Goal: Transaction & Acquisition: Purchase product/service

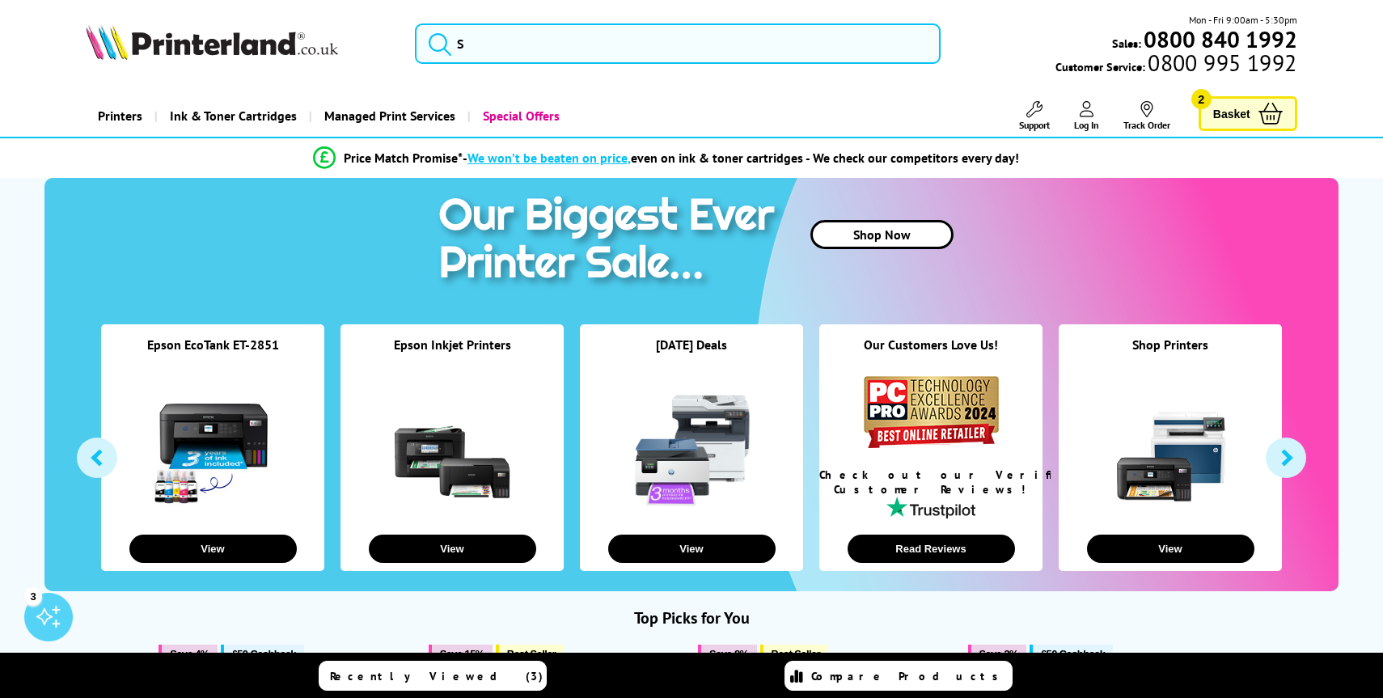
click at [1290, 468] on button "button" at bounding box center [1286, 458] width 40 height 40
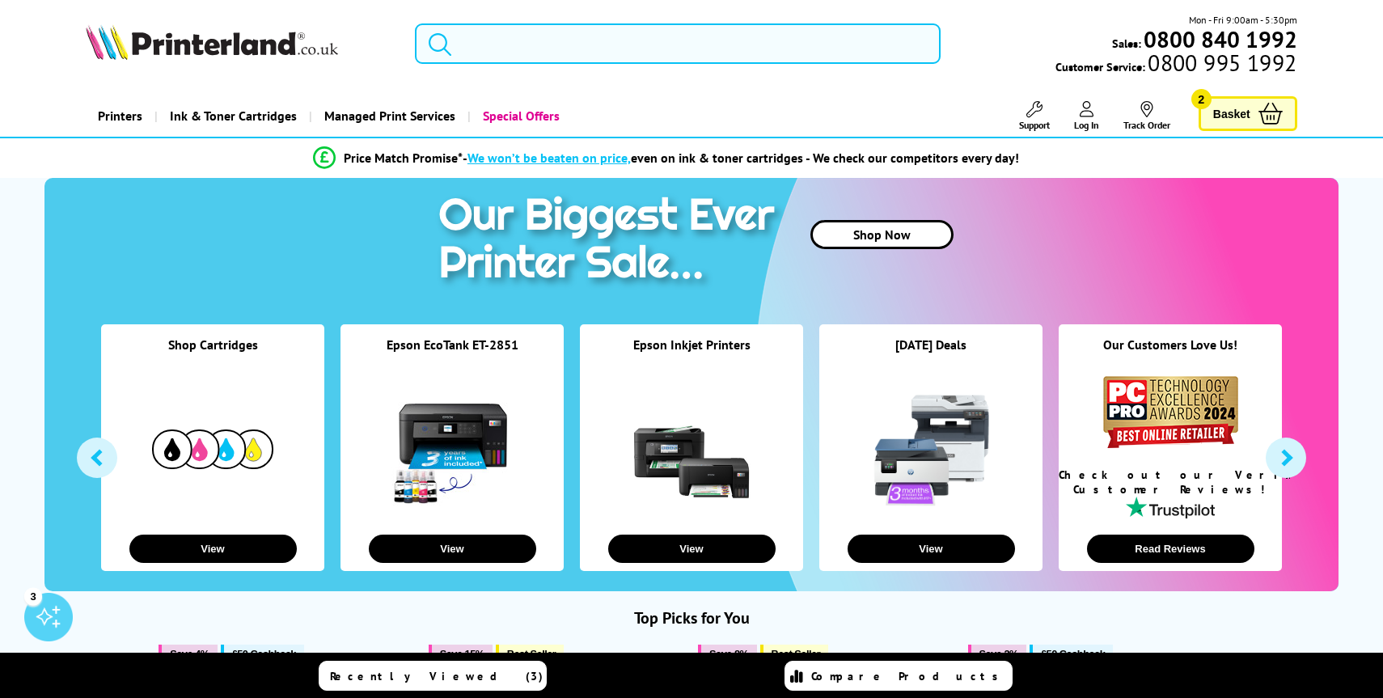
click at [1290, 468] on button "button" at bounding box center [1286, 458] width 40 height 40
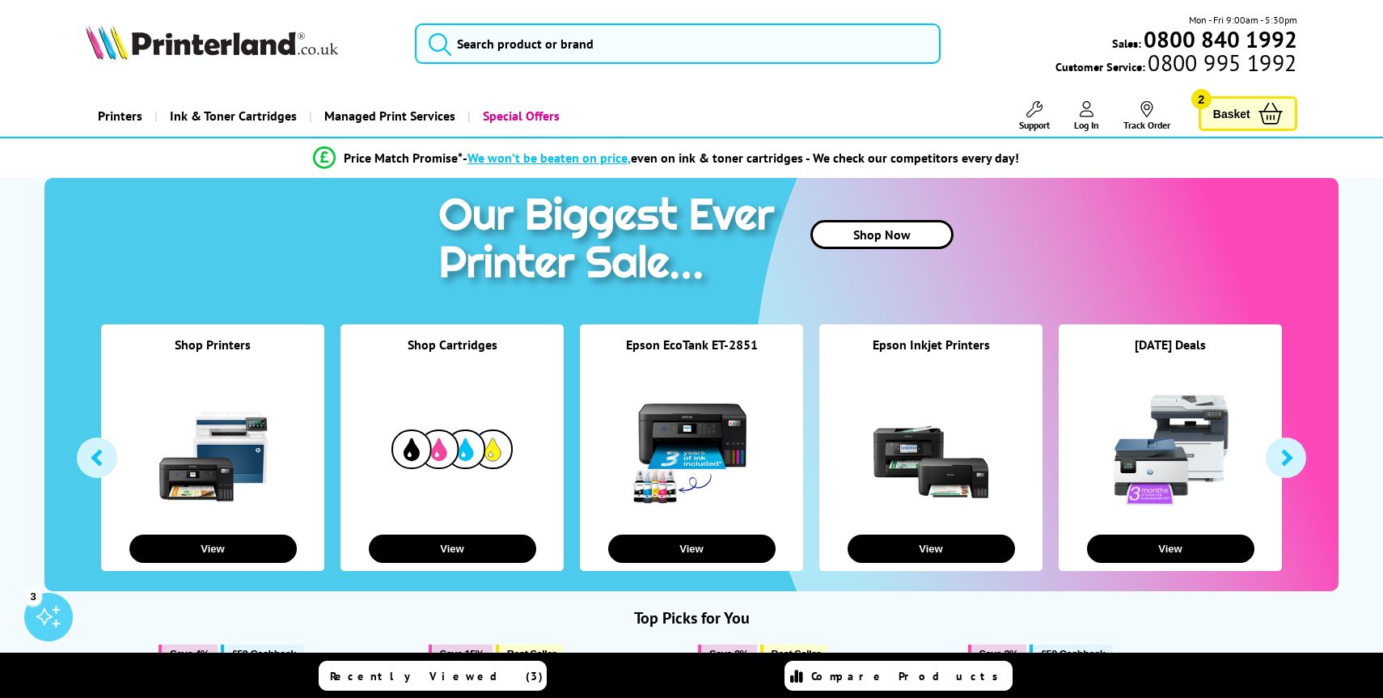
click at [1290, 468] on button "button" at bounding box center [1286, 458] width 40 height 40
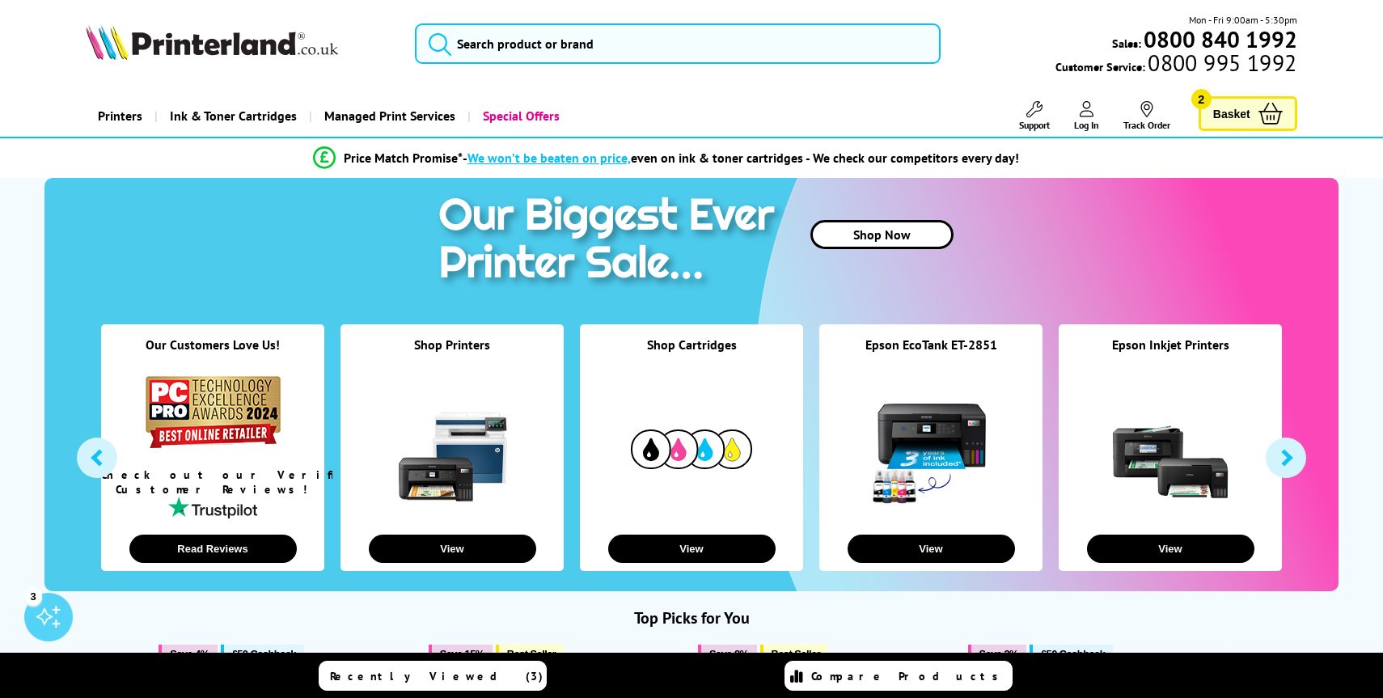
click at [1232, 117] on span "Basket" at bounding box center [1232, 114] width 37 height 22
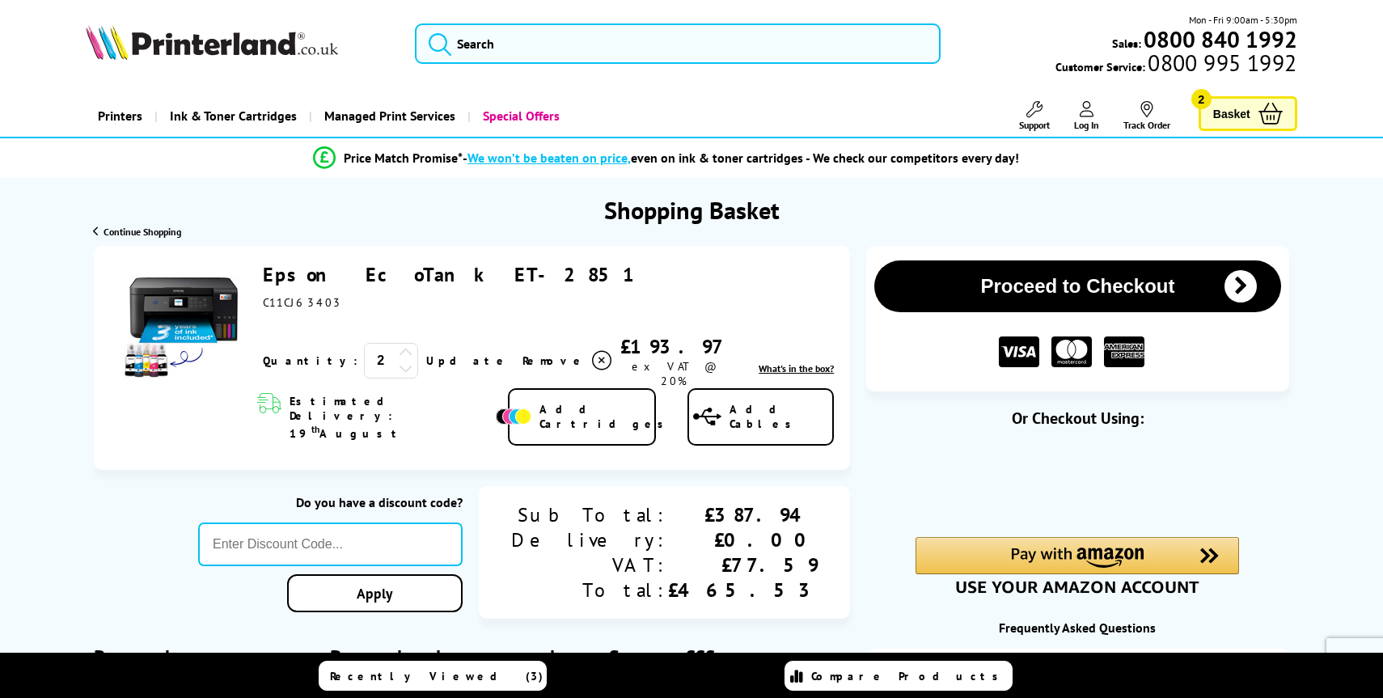
click at [312, 358] on div "Quantity: 2" at bounding box center [340, 361] width 155 height 36
click at [364, 349] on input "2" at bounding box center [391, 361] width 54 height 36
click at [364, 354] on input "2" at bounding box center [391, 361] width 54 height 36
click at [399, 371] on div at bounding box center [406, 369] width 15 height 19
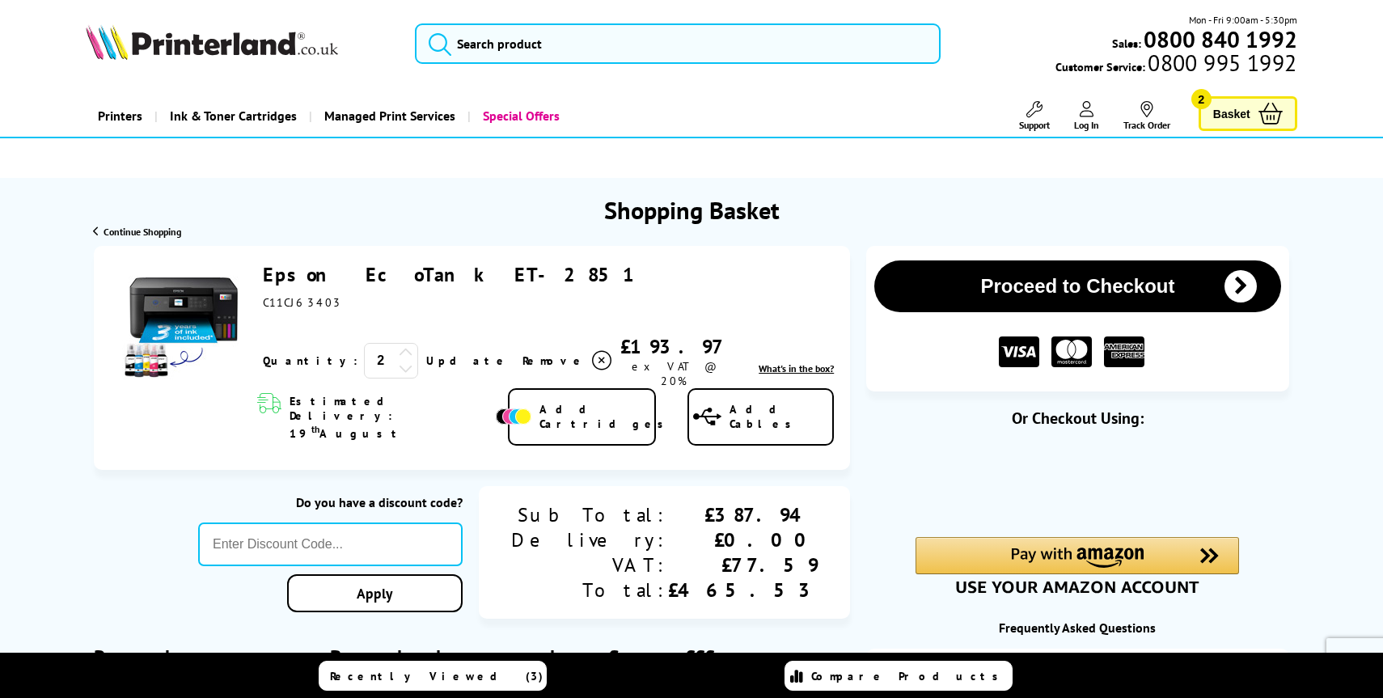
click at [291, 494] on div "Do you have a discount code?" at bounding box center [330, 502] width 265 height 16
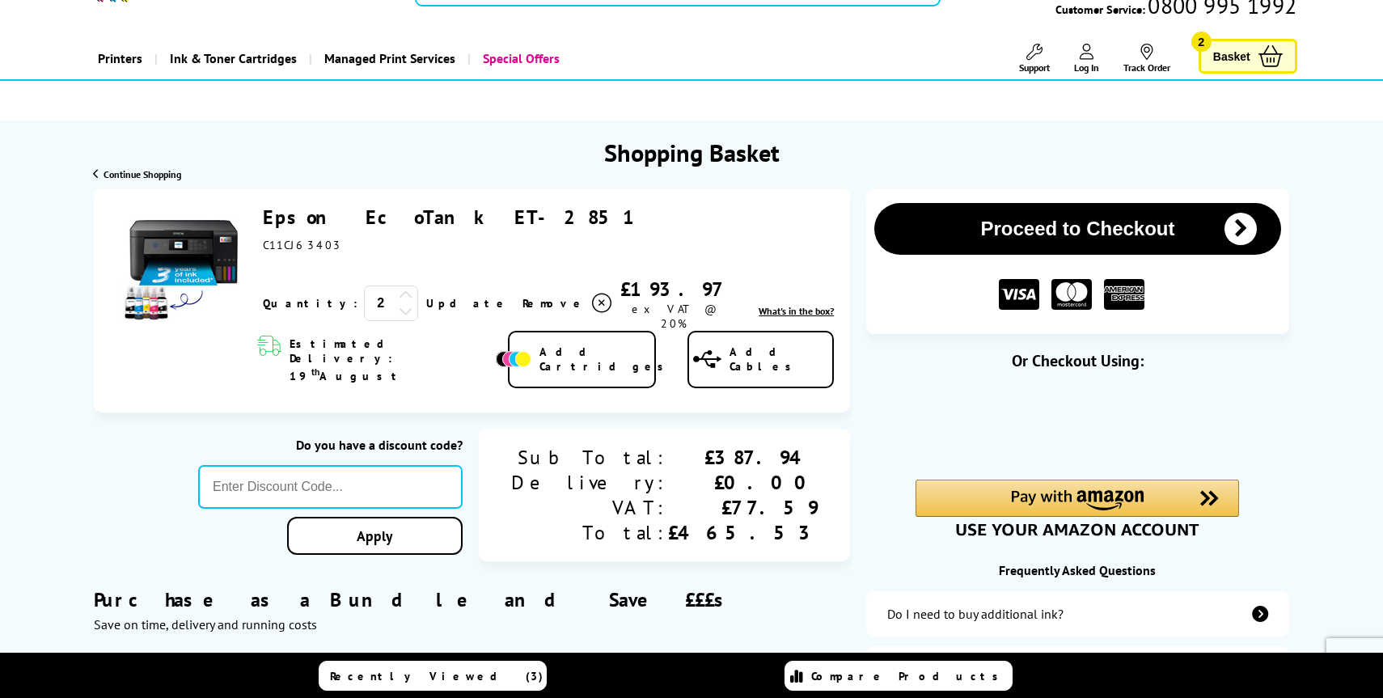
scroll to position [59, 0]
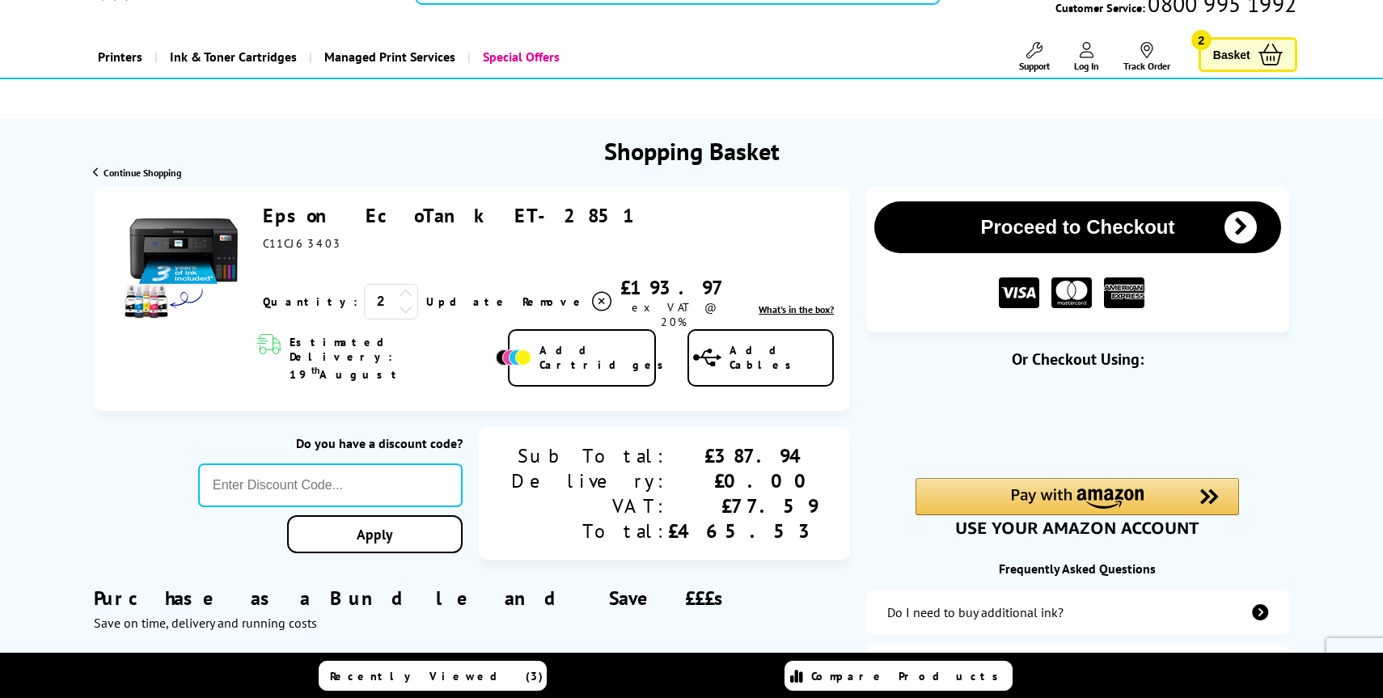
click at [777, 303] on span "What's in the box?" at bounding box center [796, 309] width 75 height 12
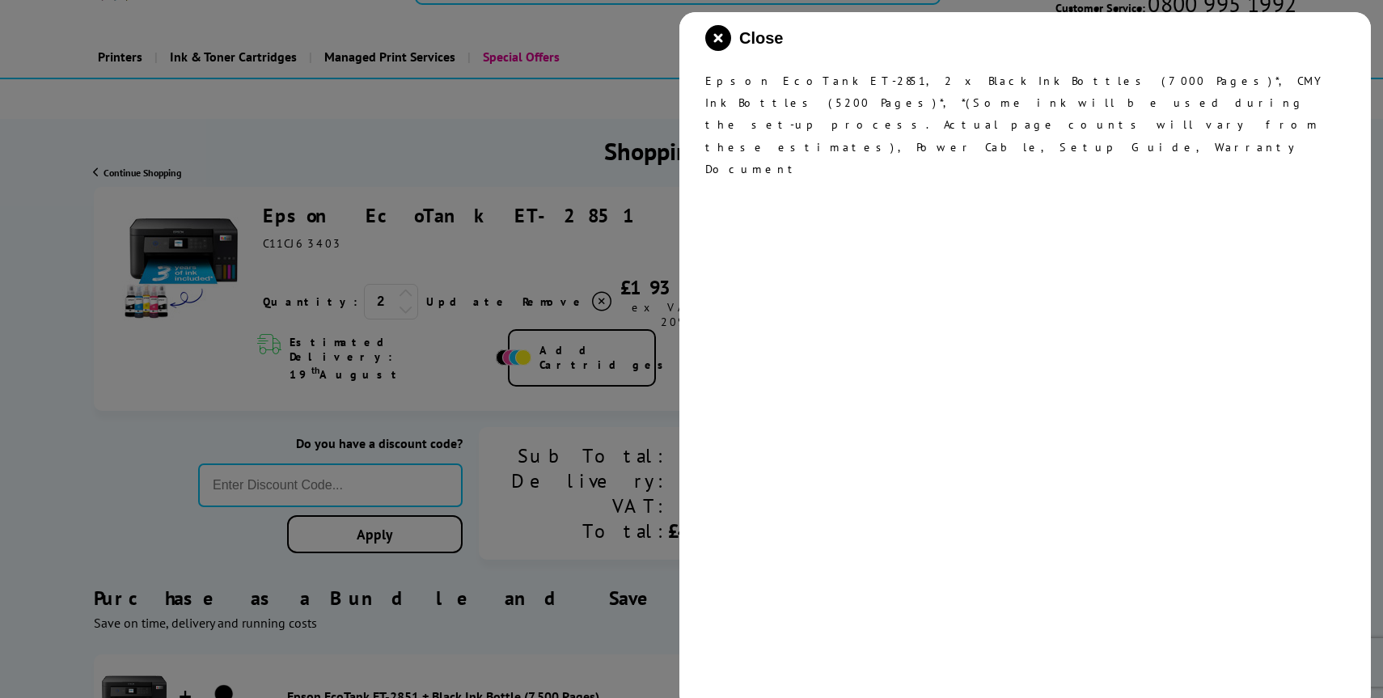
click at [514, 466] on div at bounding box center [691, 349] width 1383 height 698
click at [719, 37] on icon "close modal" at bounding box center [718, 38] width 26 height 26
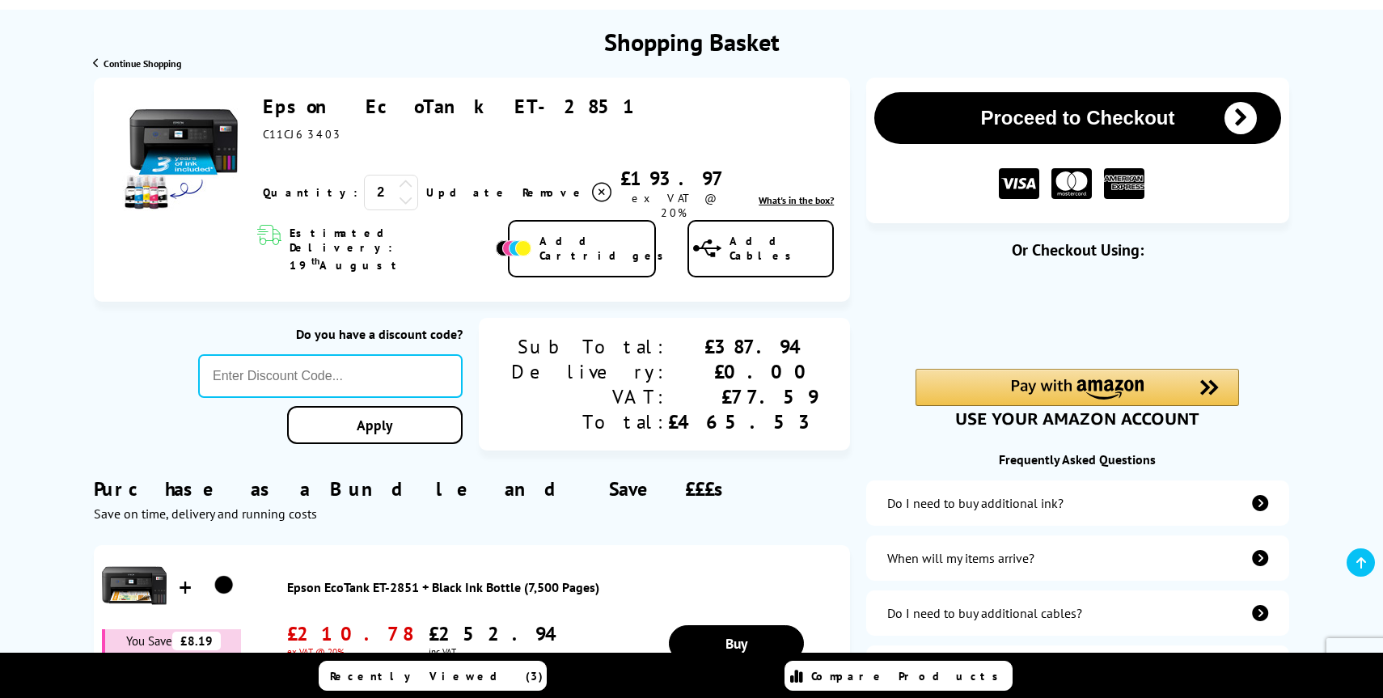
scroll to position [176, 0]
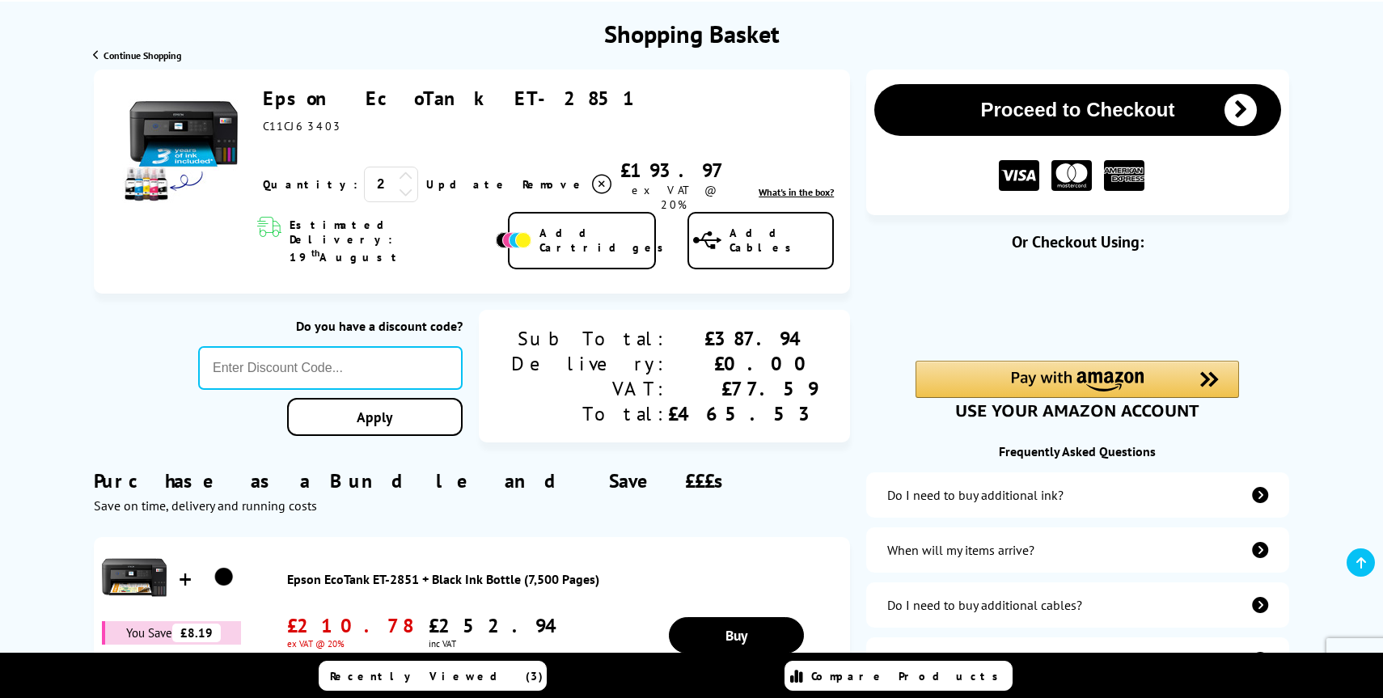
click at [574, 263] on div "Epson EcoTank ET-2851 ex VAT @ 20% 2 Update Close th" at bounding box center [472, 182] width 756 height 225
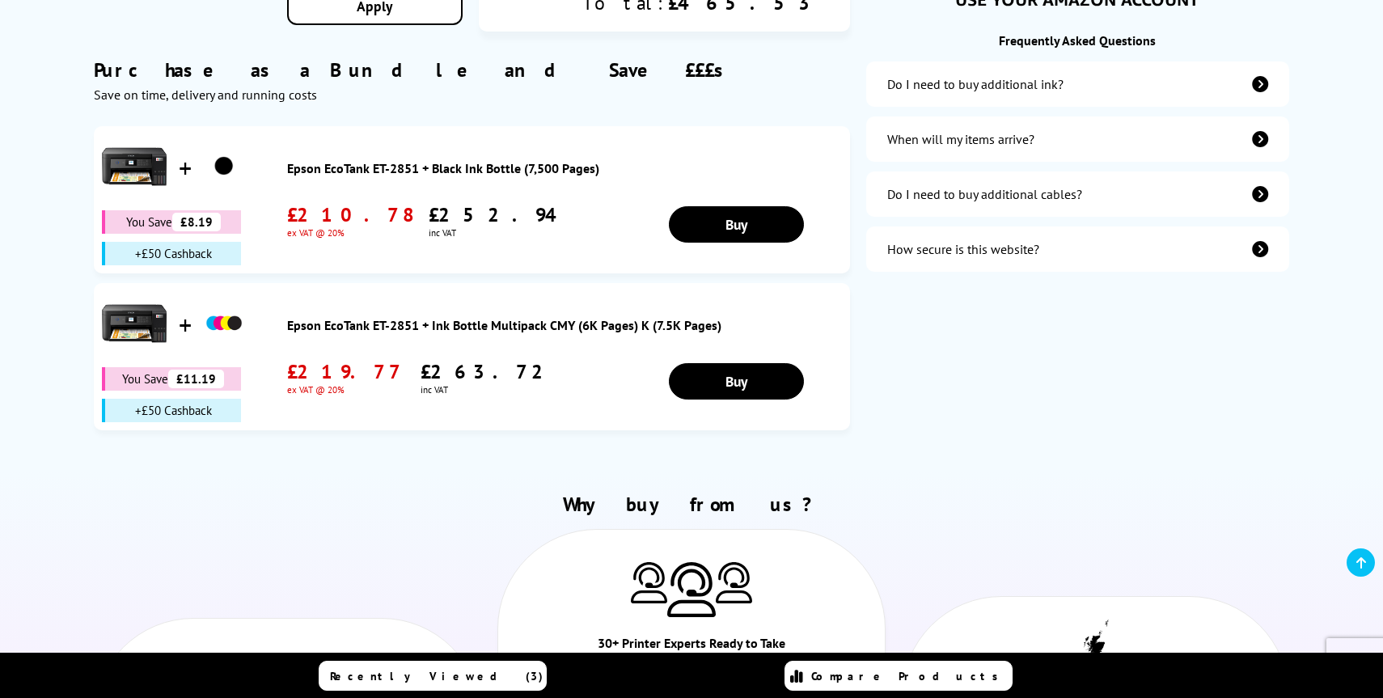
scroll to position [9, 0]
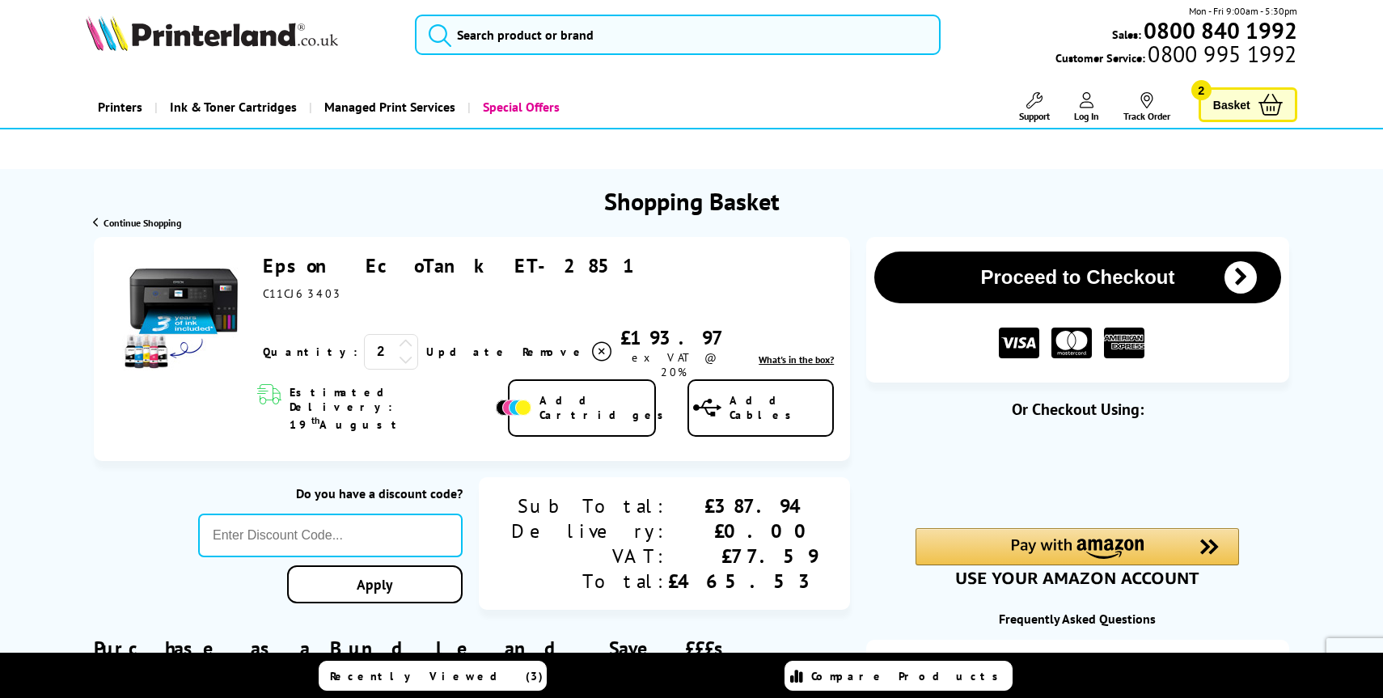
click at [389, 252] on div "Epson EcoTank ET-2851 ex VAT @ 20% 2 Update Close th" at bounding box center [472, 349] width 756 height 225
click at [363, 261] on link "Epson EcoTank ET-2851" at bounding box center [452, 265] width 379 height 25
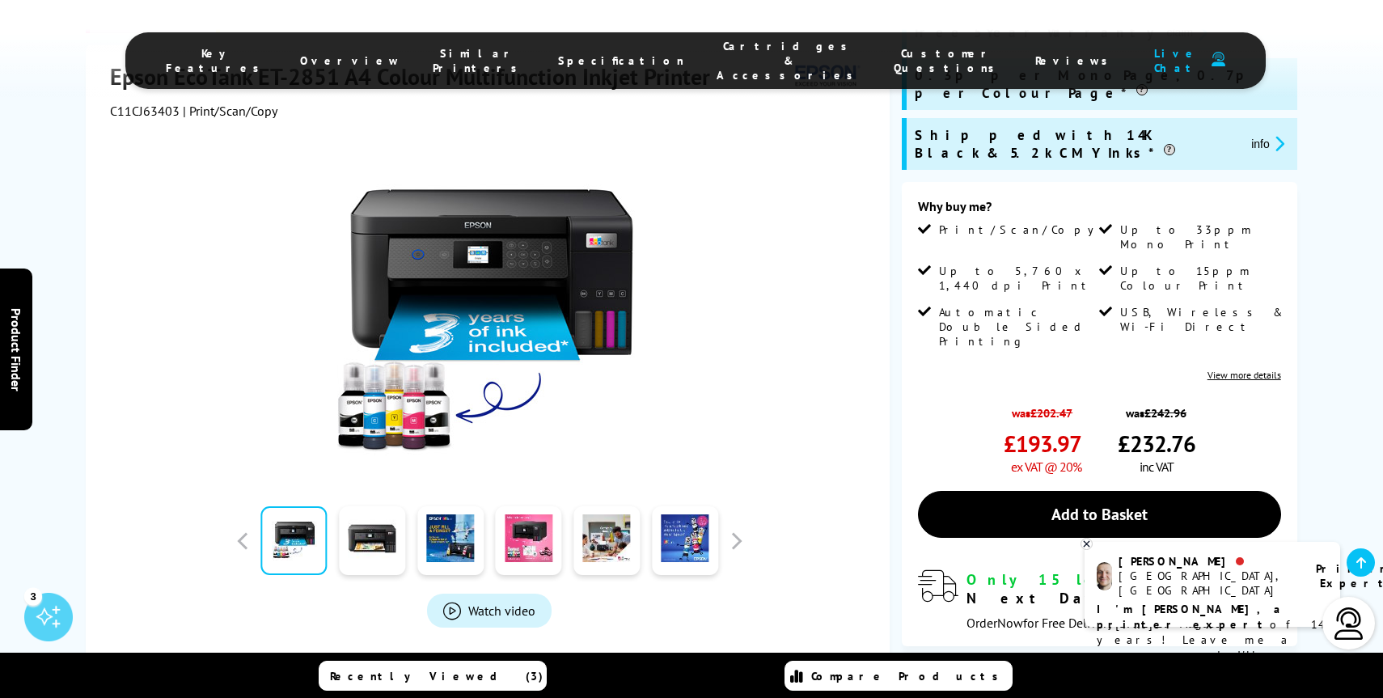
scroll to position [333, 0]
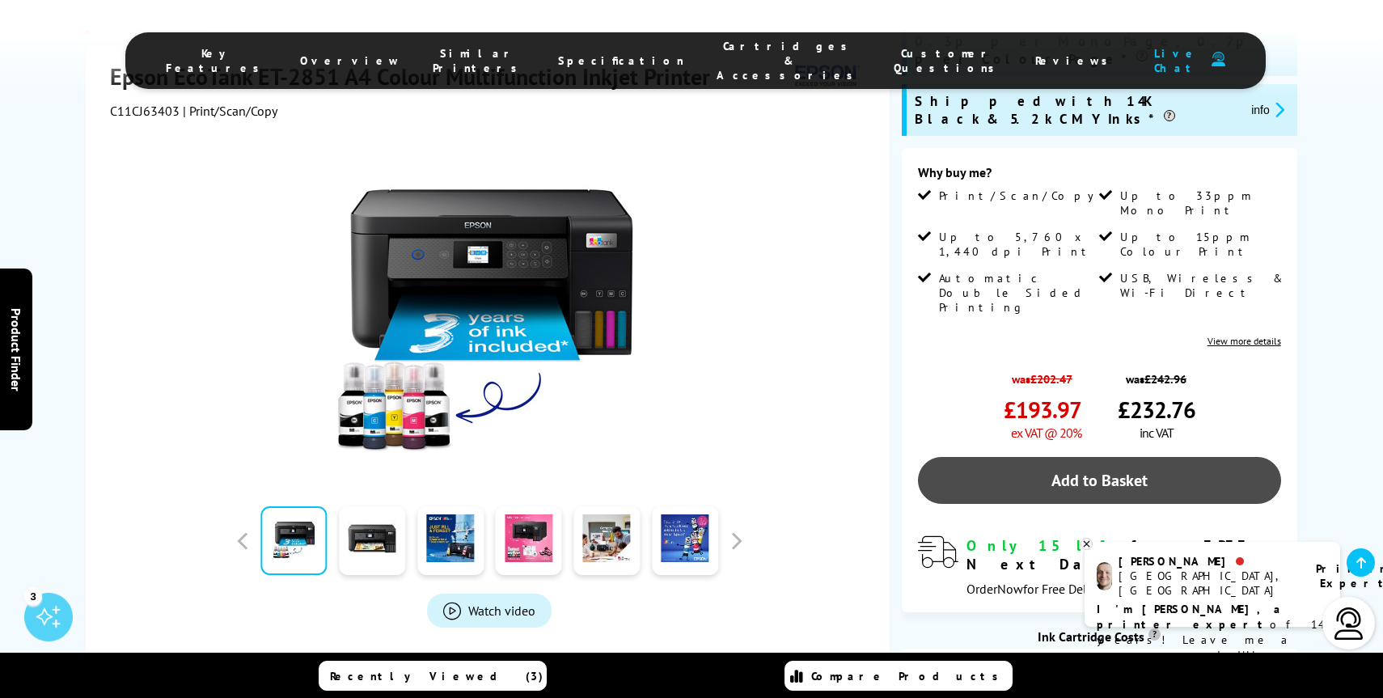
click at [990, 457] on link "Add to Basket" at bounding box center [1099, 480] width 363 height 47
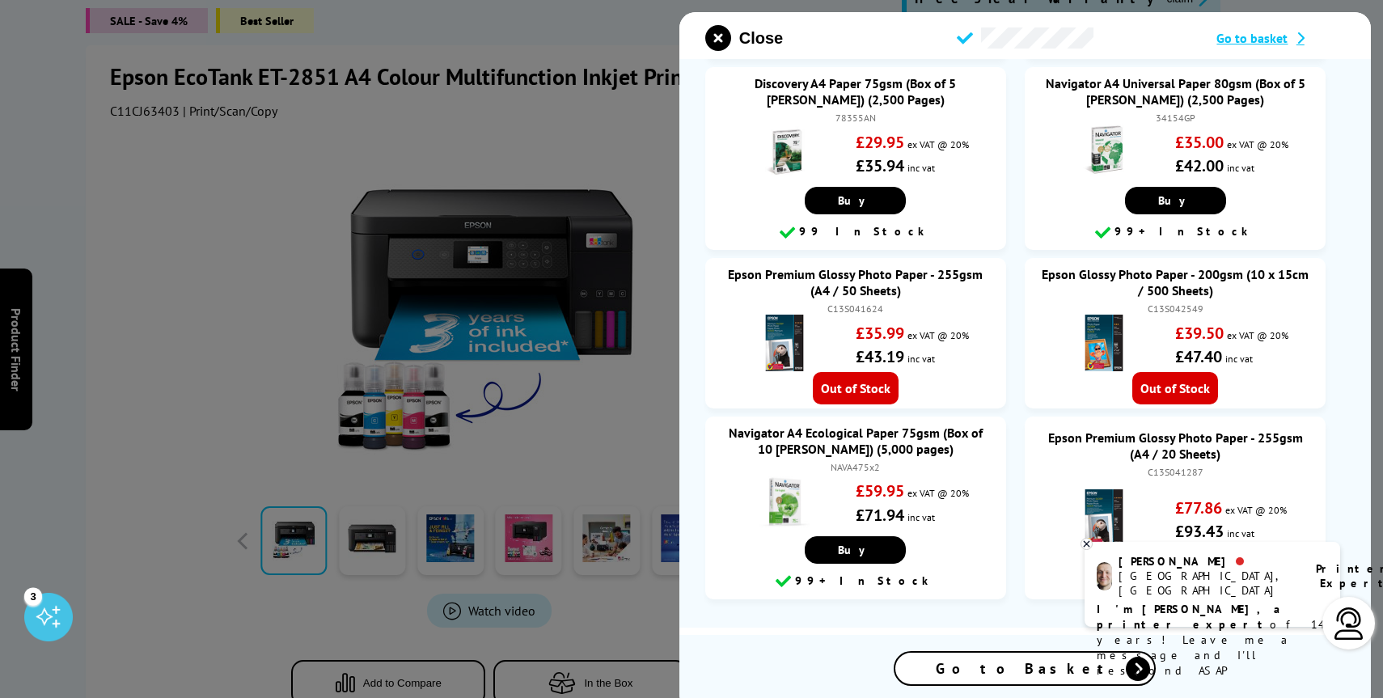
scroll to position [2290, 0]
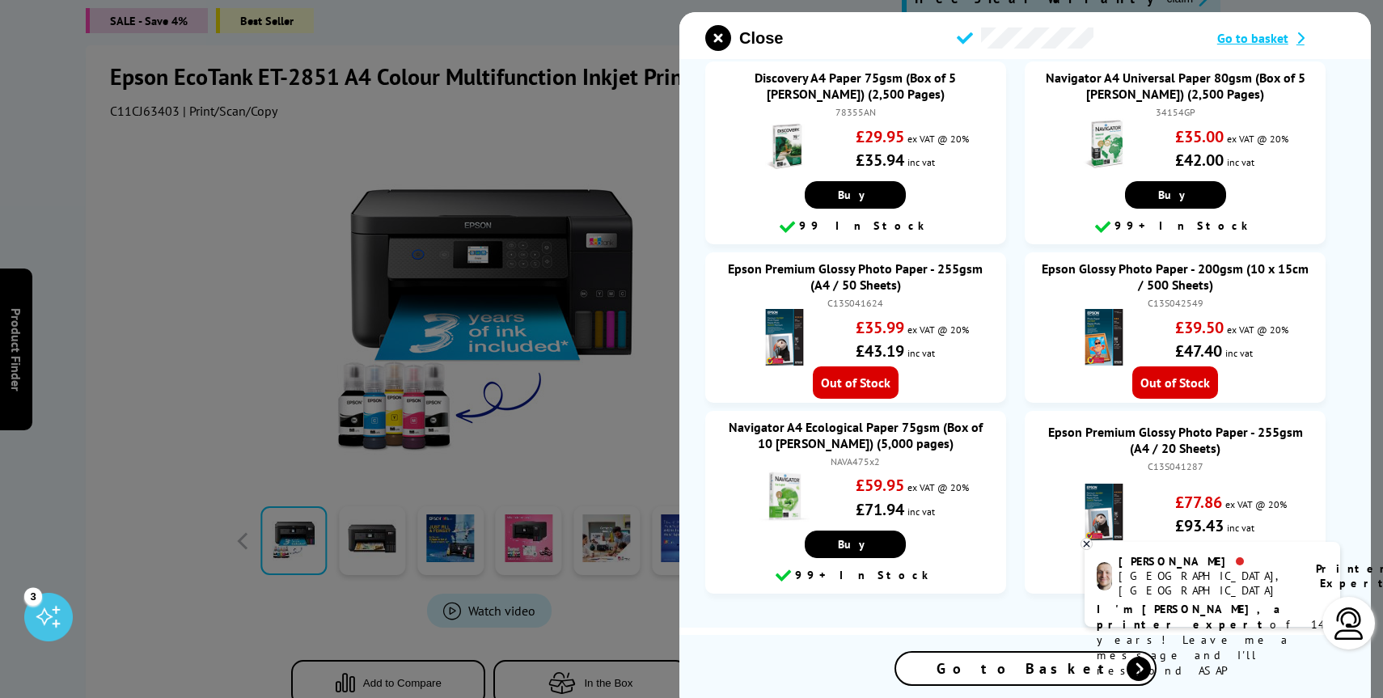
click at [467, 248] on div at bounding box center [691, 349] width 1383 height 698
click at [713, 24] on div "Close Go to basket Remember to add cartridges - Don’t run out! Epson EcoTank ET…" at bounding box center [1026, 361] width 692 height 698
click at [389, 92] on div at bounding box center [691, 349] width 1383 height 698
click at [341, 16] on div at bounding box center [691, 349] width 1383 height 698
click at [728, 49] on icon "close modal" at bounding box center [718, 38] width 26 height 26
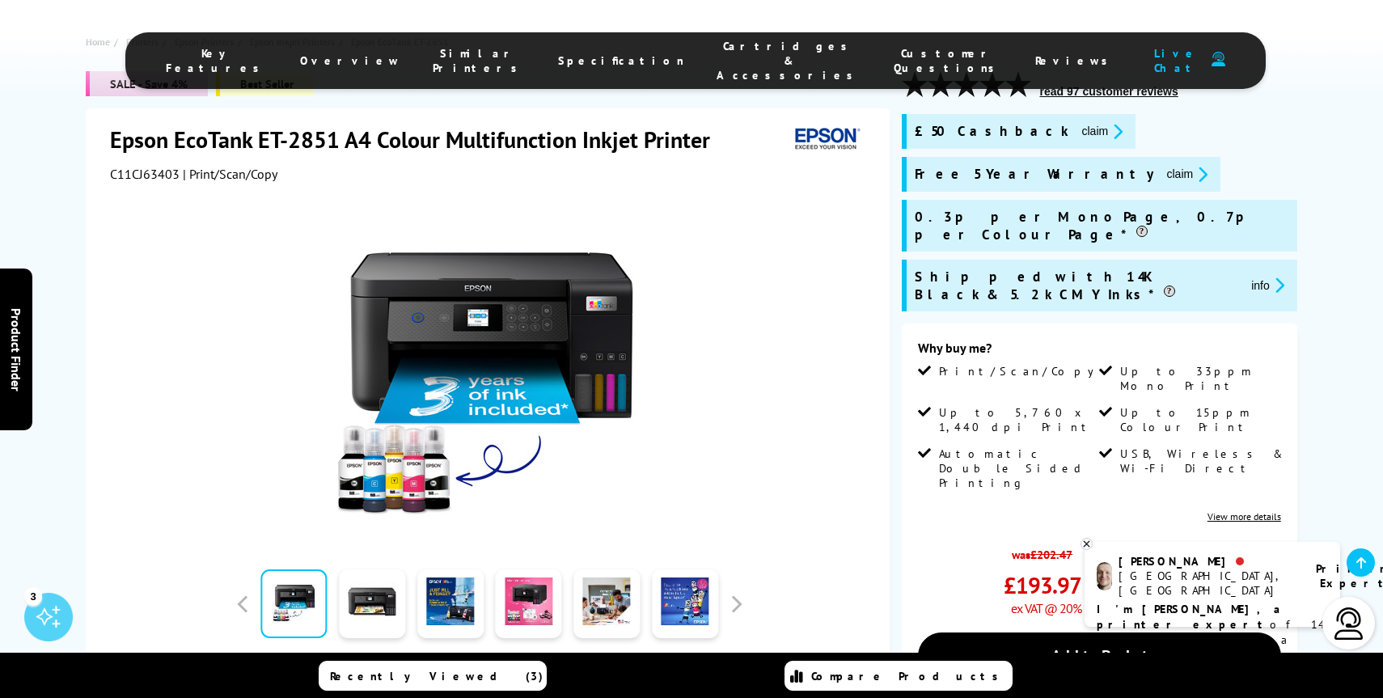
scroll to position [0, 0]
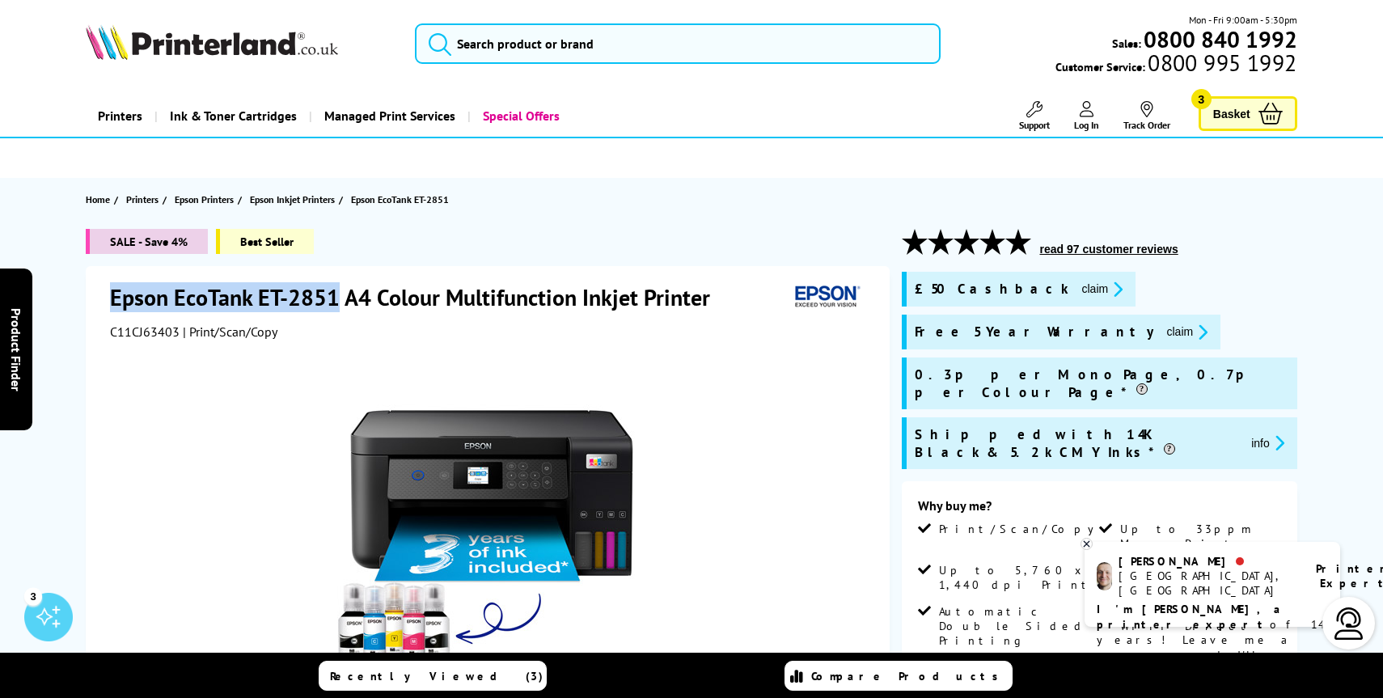
drag, startPoint x: 337, startPoint y: 298, endPoint x: 108, endPoint y: 291, distance: 229.1
click at [108, 291] on div "Epson EcoTank ET-2851 A4 Colour Multifunction Inkjet Printer C11CJ63403 | Print…" at bounding box center [487, 618] width 803 height 705
copy h1 "Epson EcoTank ET-2851"
